Goal: Find specific page/section: Find specific page/section

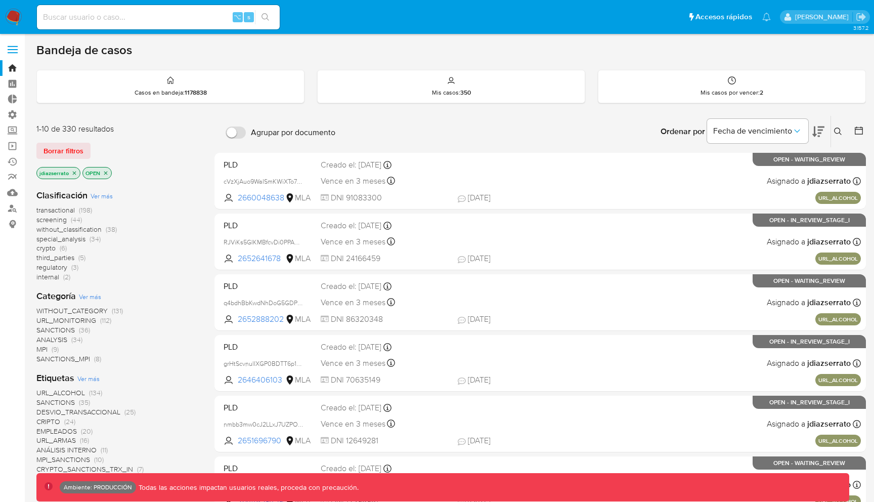
click at [12, 52] on span at bounding box center [13, 53] width 10 height 2
click at [0, 0] on input "checkbox" at bounding box center [0, 0] width 0 height 0
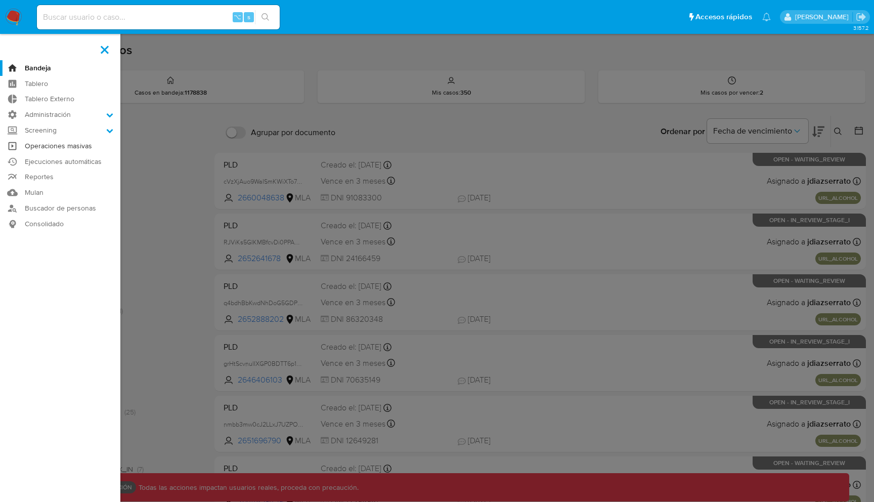
click at [83, 147] on link "Operaciones masivas" at bounding box center [60, 146] width 120 height 16
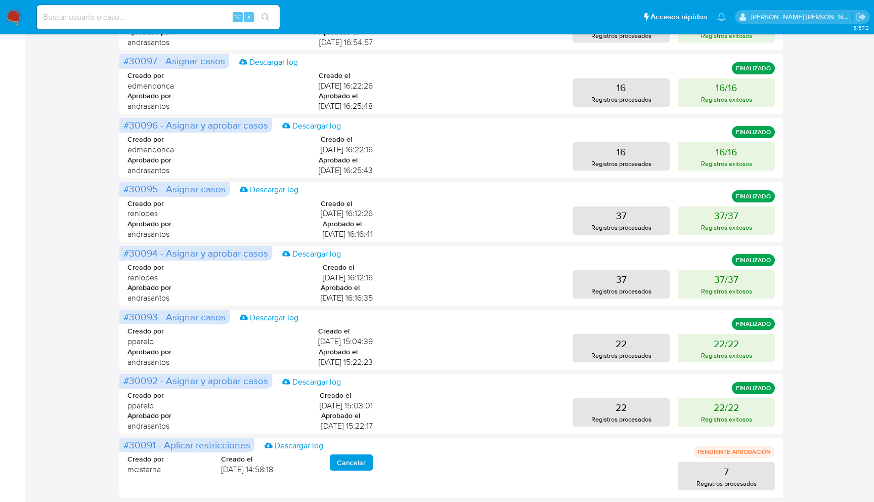
scroll to position [362, 0]
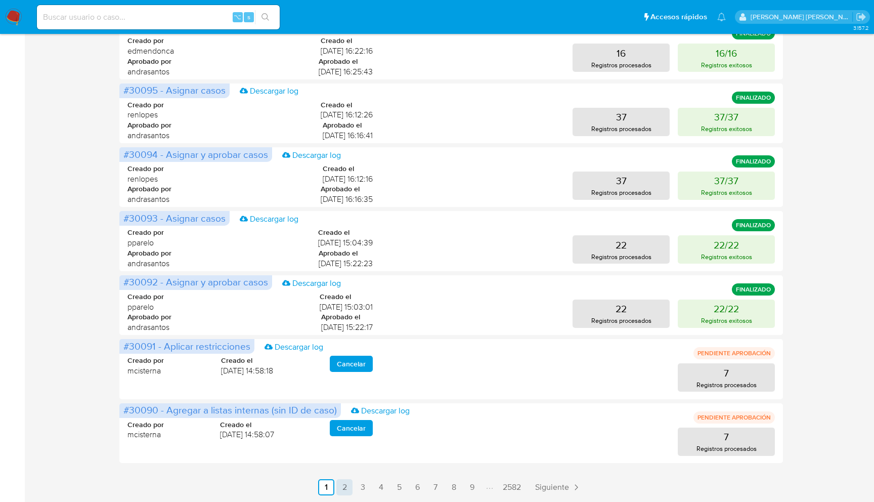
click at [344, 485] on link "2" at bounding box center [344, 487] width 16 height 16
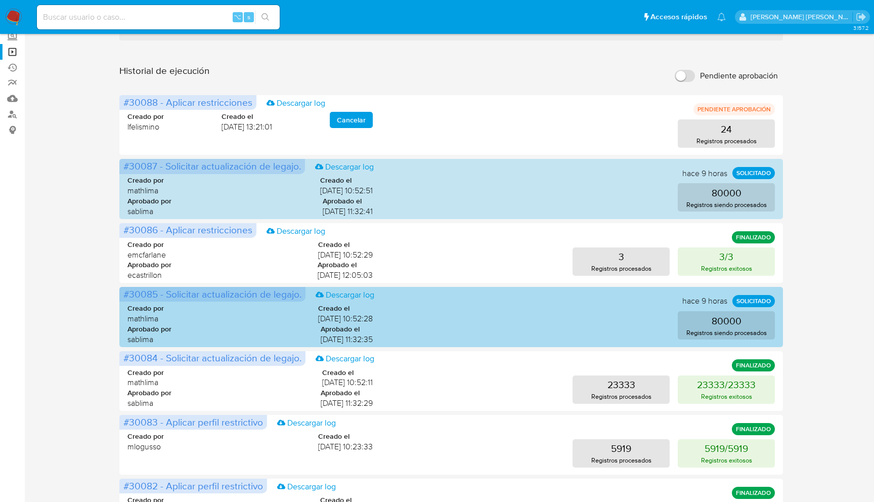
scroll to position [101, 0]
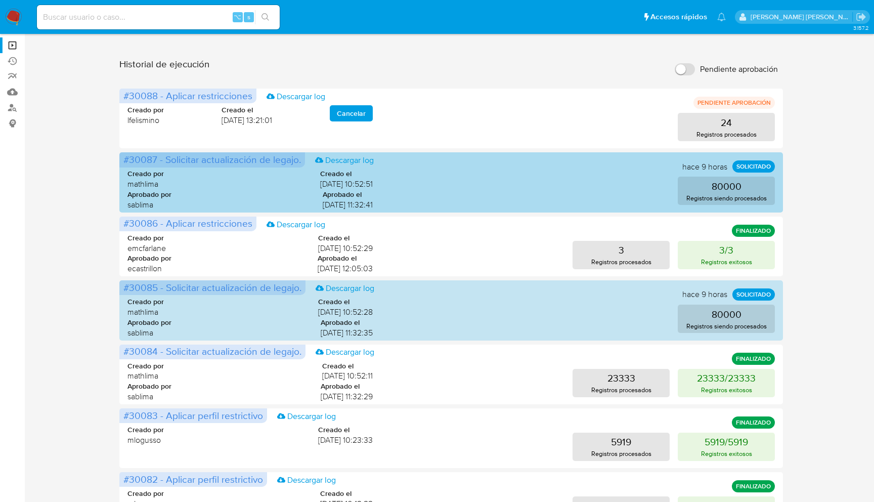
click at [148, 162] on span "#30087 - Solicitar actualización de legajo." at bounding box center [212, 159] width 178 height 14
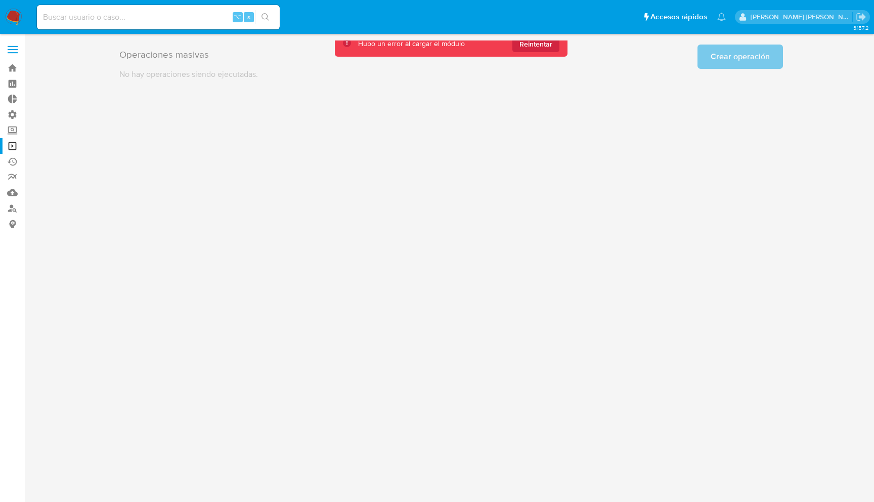
scroll to position [0, 0]
